Goal: Find specific page/section: Find specific page/section

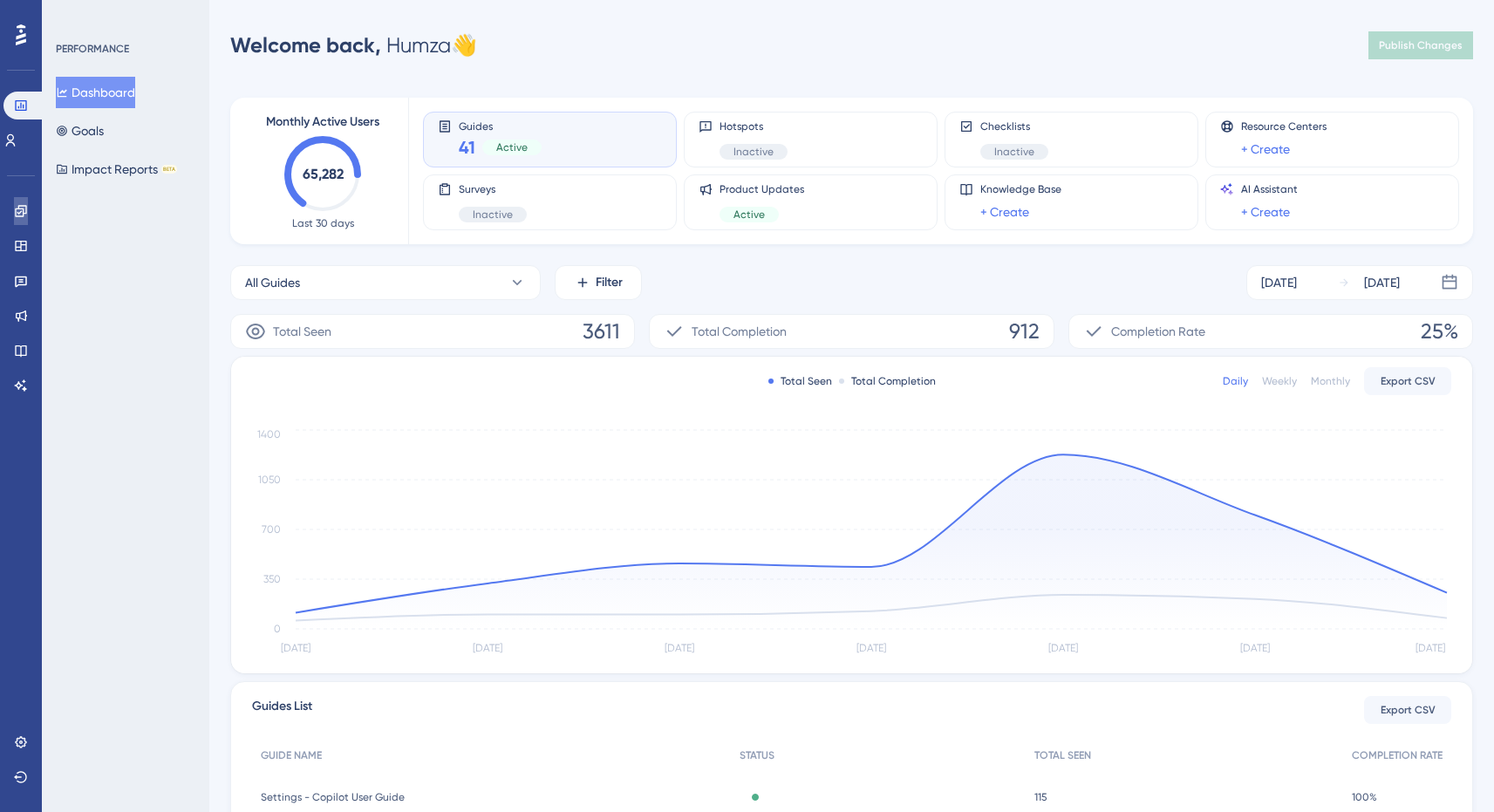
click at [28, 211] on link at bounding box center [20, 210] width 14 height 28
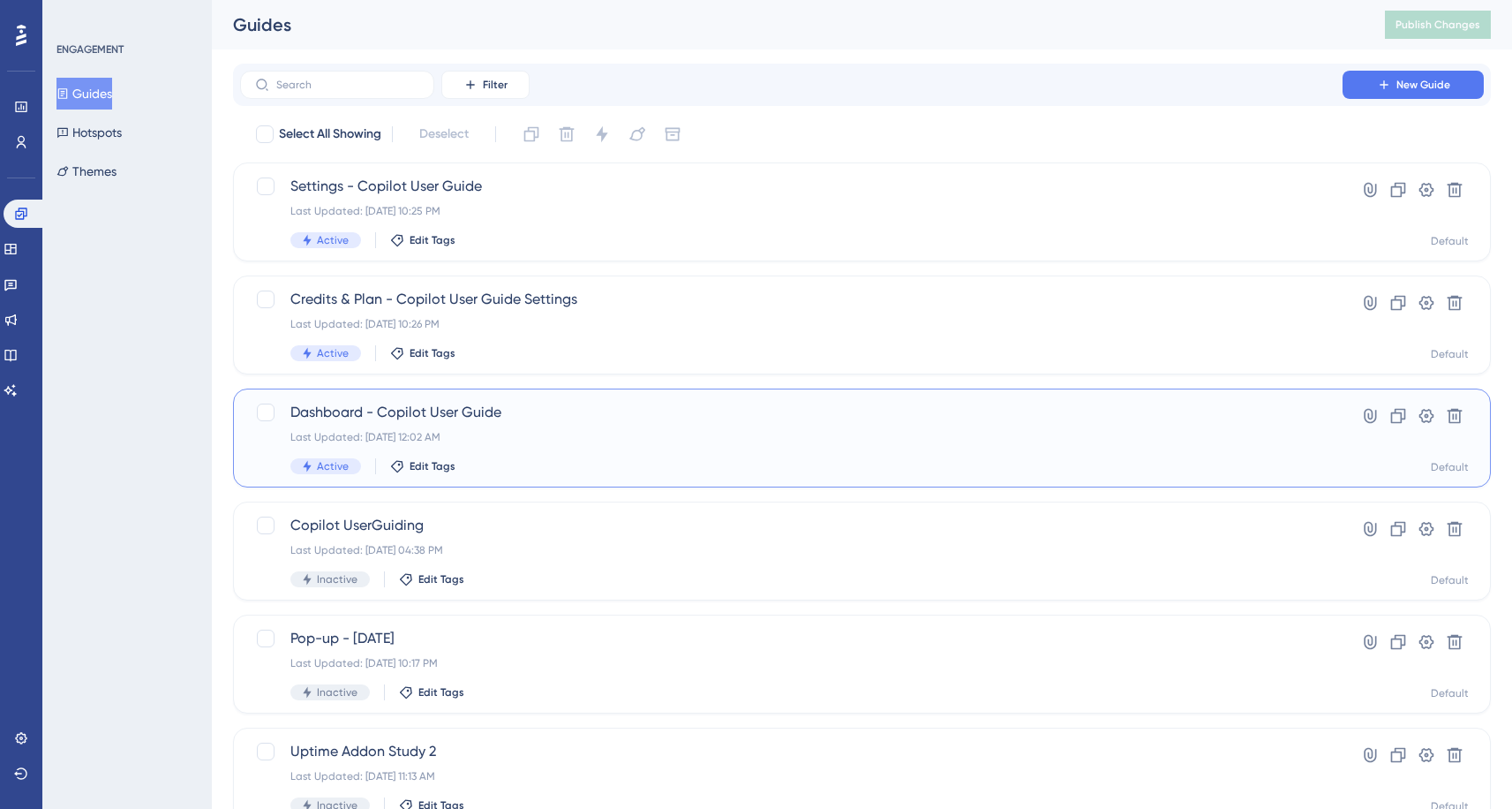
click at [534, 414] on span "Dashboard - Copilot User Guide" at bounding box center [792, 411] width 1002 height 21
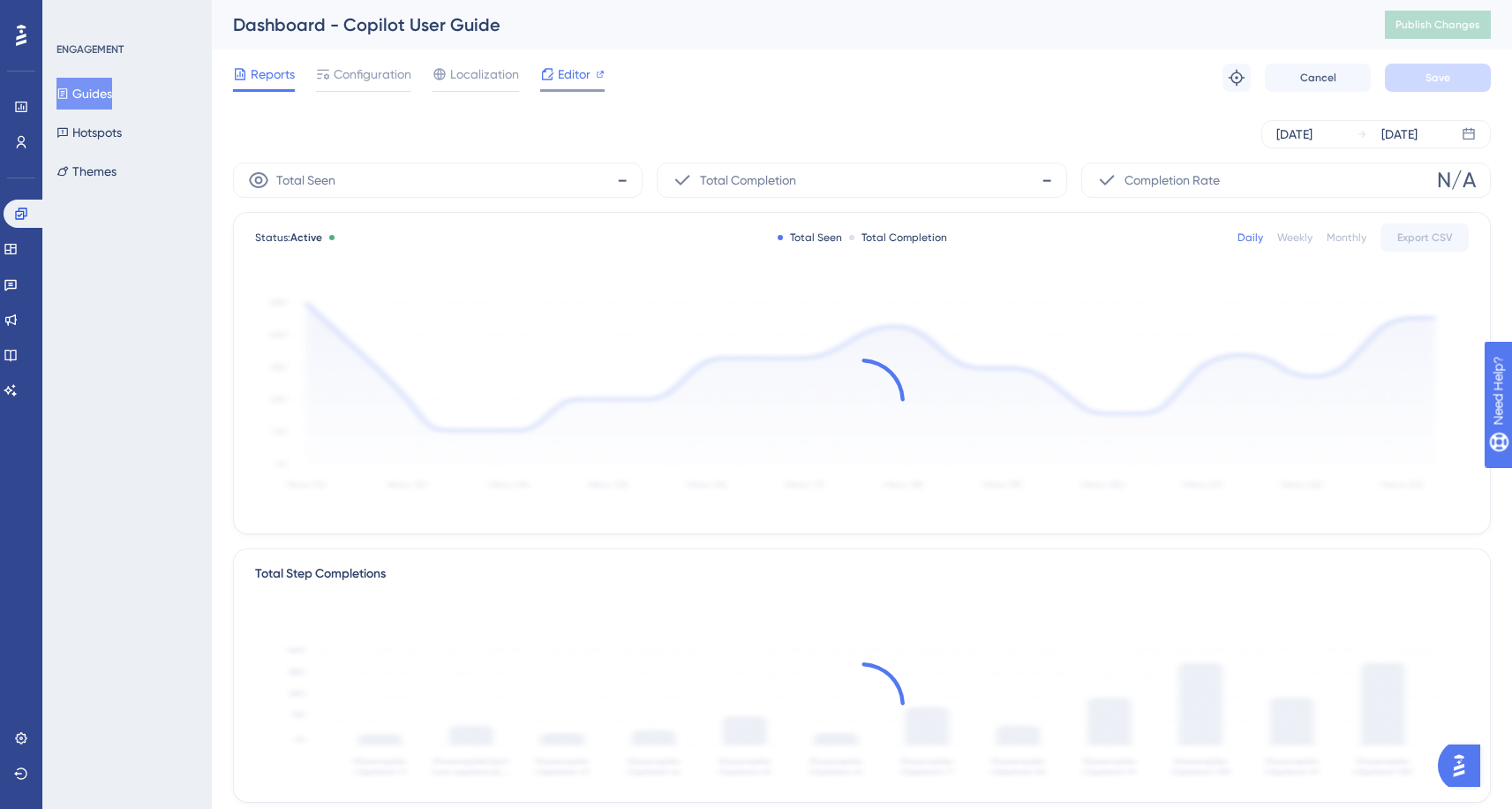
click at [554, 84] on div "Editor" at bounding box center [572, 74] width 64 height 21
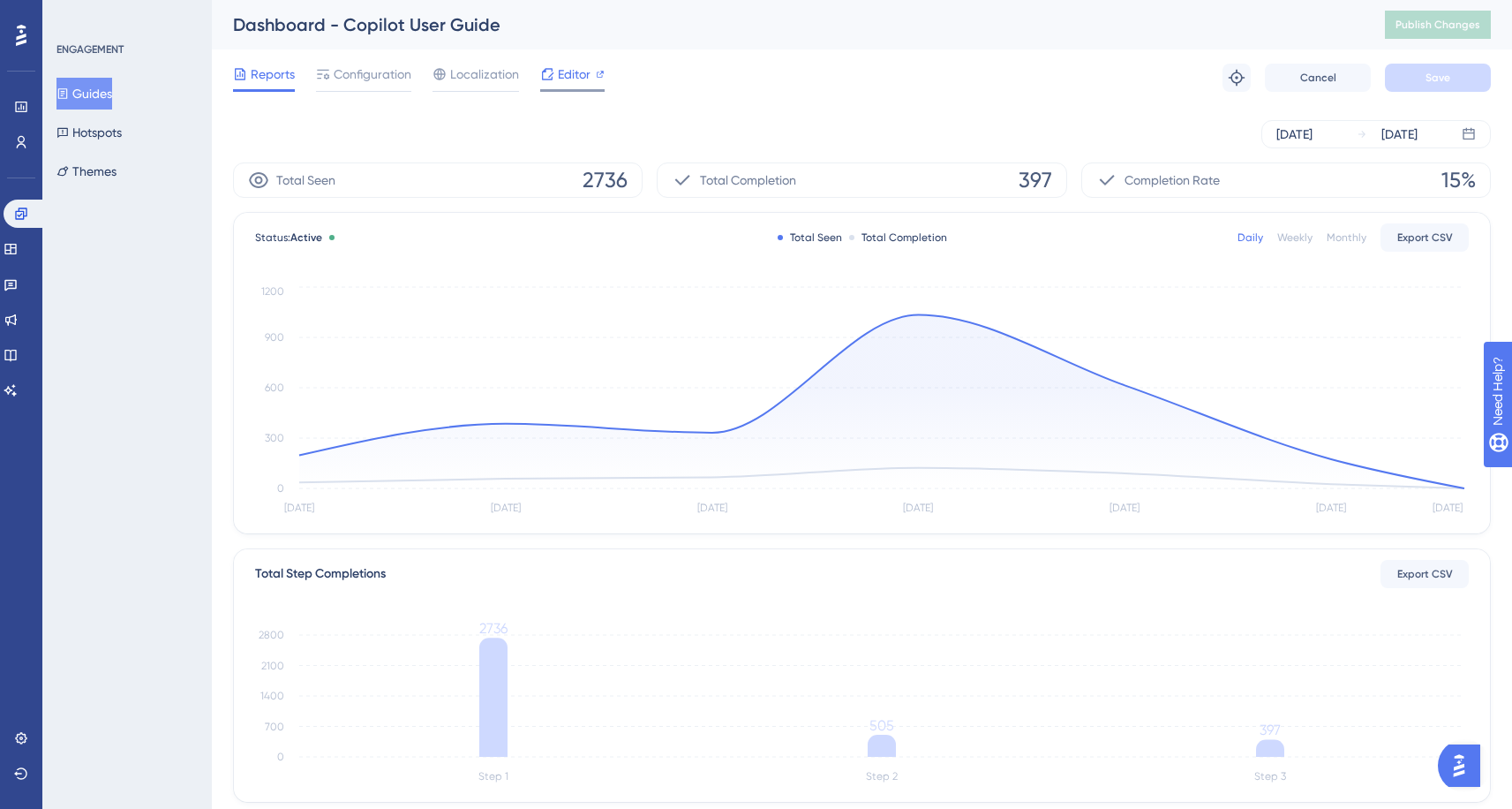
click at [586, 69] on span "Editor" at bounding box center [574, 74] width 33 height 21
